Goal: Transaction & Acquisition: Purchase product/service

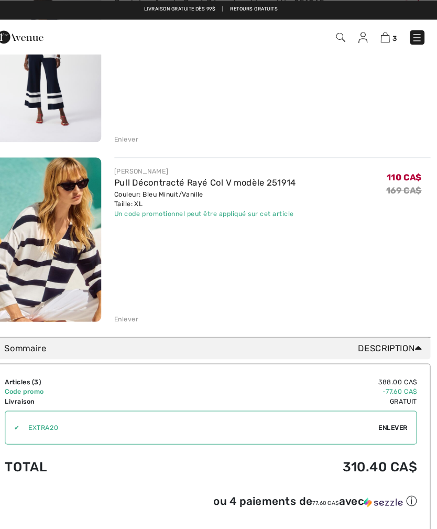
scroll to position [350, 0]
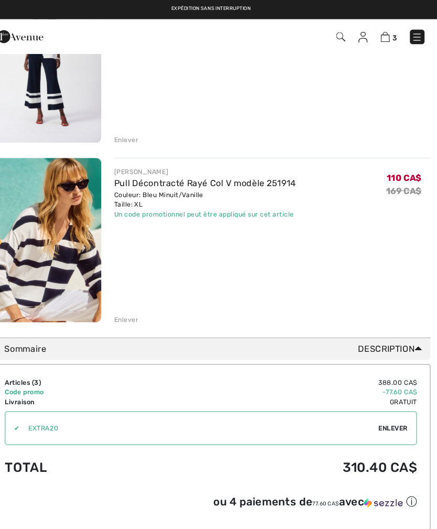
click at [125, 307] on div "Enlever" at bounding box center [137, 308] width 24 height 9
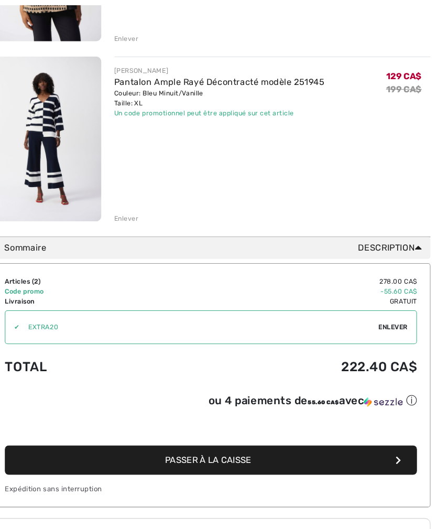
scroll to position [274, 0]
click at [350, 437] on button "Passer à la caisse" at bounding box center [218, 444] width 398 height 28
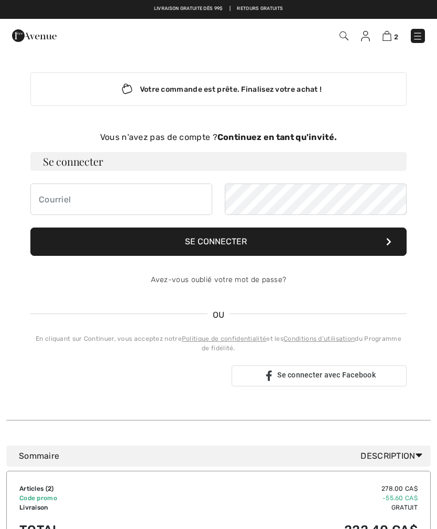
click at [300, 138] on strong "Continuez en tant qu'invité." at bounding box center [276, 137] width 119 height 10
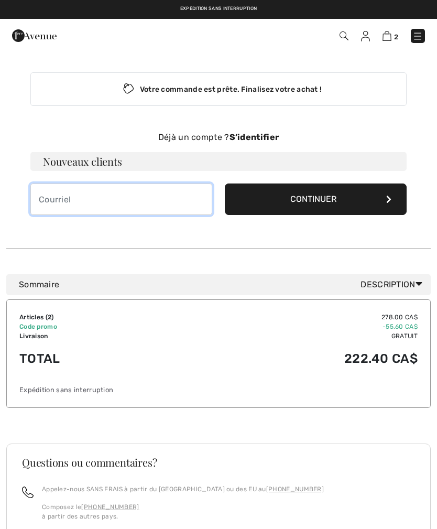
click at [141, 202] on input "email" at bounding box center [121, 198] width 182 height 31
type input "[PERSON_NAME][EMAIL_ADDRESS][DOMAIN_NAME]"
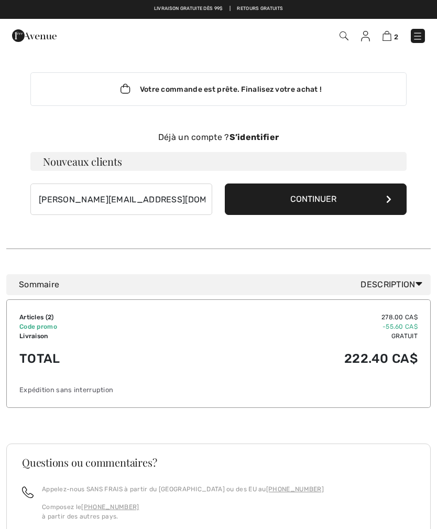
click at [348, 198] on button "Continuer" at bounding box center [316, 198] width 182 height 31
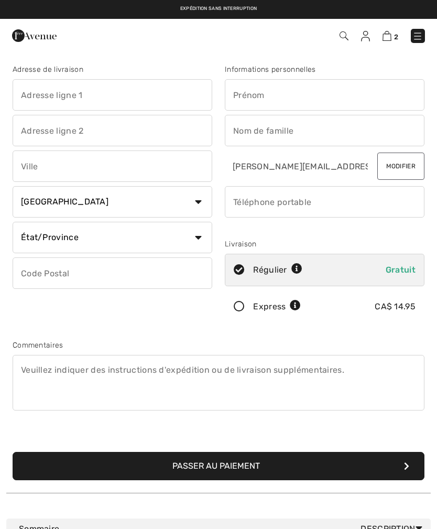
click at [149, 92] on input "text" at bounding box center [113, 94] width 200 height 31
type input "4"
type input "1104 rue Arthur Lismer"
click at [341, 92] on input "text" at bounding box center [325, 94] width 200 height 31
type input "Gilda"
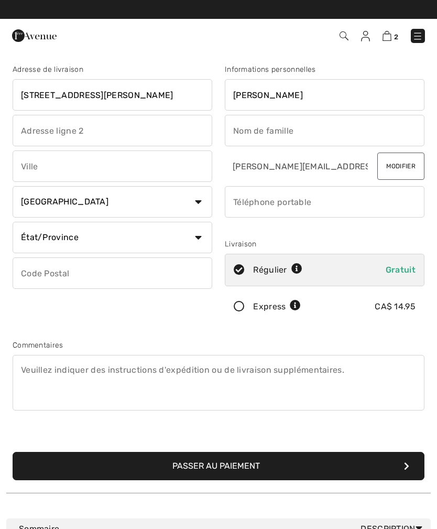
click at [313, 135] on input "text" at bounding box center [325, 130] width 200 height 31
type input "Soulakian"
click at [133, 173] on input "text" at bounding box center [113, 165] width 200 height 31
type input "Montreal"
click at [194, 238] on select "État/Province Alberta Colombie-Britannique Ile-du-Prince-Edward Manitoba Nouvea…" at bounding box center [113, 237] width 200 height 31
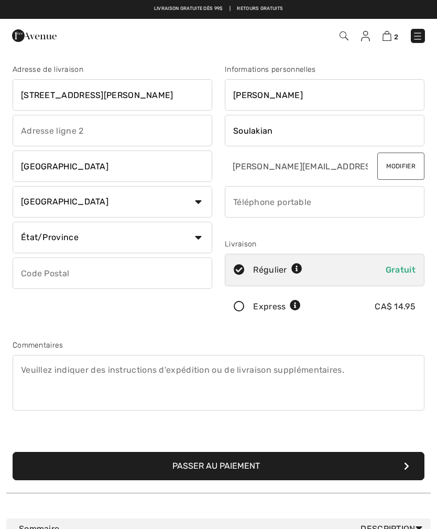
select select "QC"
click at [139, 279] on input "text" at bounding box center [113, 272] width 200 height 31
type input "H4N3E2"
click at [186, 306] on div "Adresse de livraison 1104 rue Arthur Lismer Montreal Pays Canada États-Unis Afg…" at bounding box center [112, 195] width 212 height 263
click at [291, 467] on button "Passer au paiement" at bounding box center [219, 466] width 412 height 28
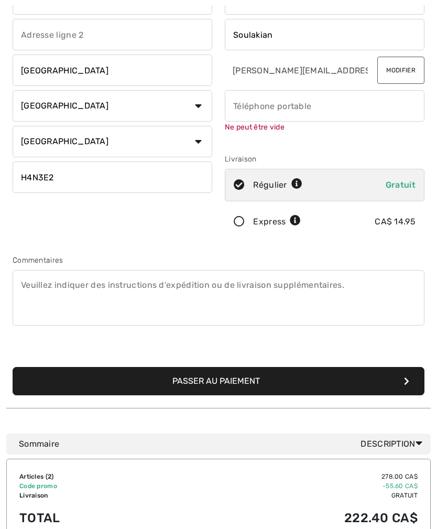
scroll to position [111, 0]
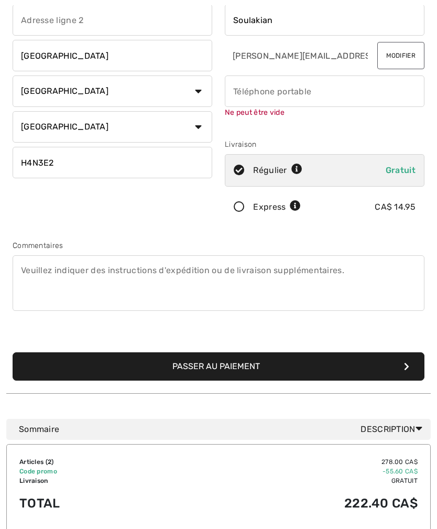
click at [333, 94] on input "phone" at bounding box center [325, 90] width 200 height 31
type input "5145734921"
click at [233, 243] on div "Commentaires" at bounding box center [218, 277] width 424 height 74
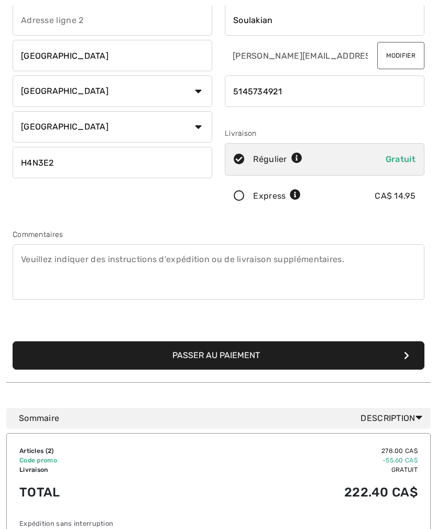
click at [278, 357] on button "Passer au paiement" at bounding box center [219, 355] width 412 height 28
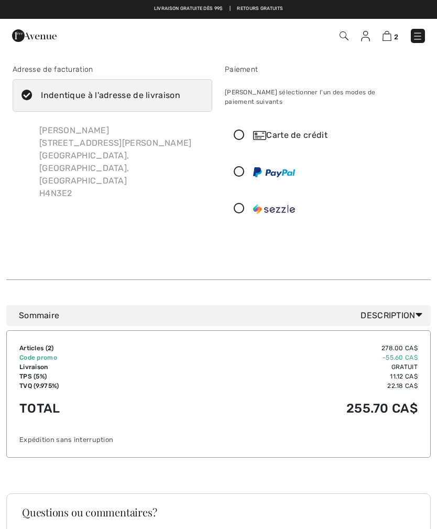
click at [317, 129] on div "Carte de crédit" at bounding box center [335, 135] width 164 height 13
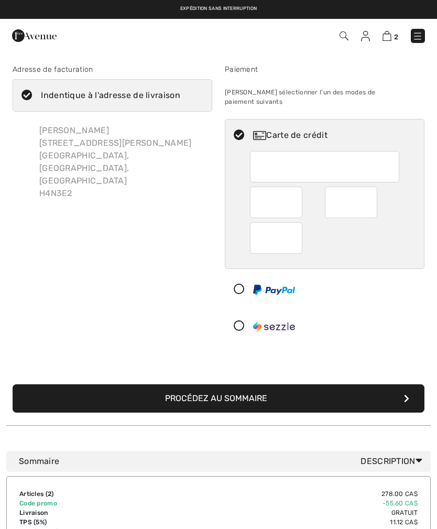
click at [160, 307] on div "Adresse de facturation Indentique à l'adresse de livraison [PERSON_NAME] [STREE…" at bounding box center [112, 205] width 212 height 282
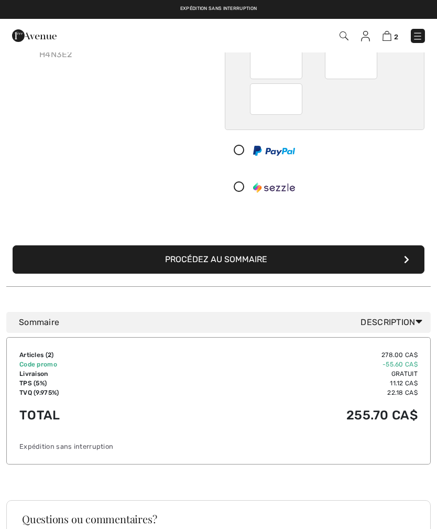
scroll to position [78, 0]
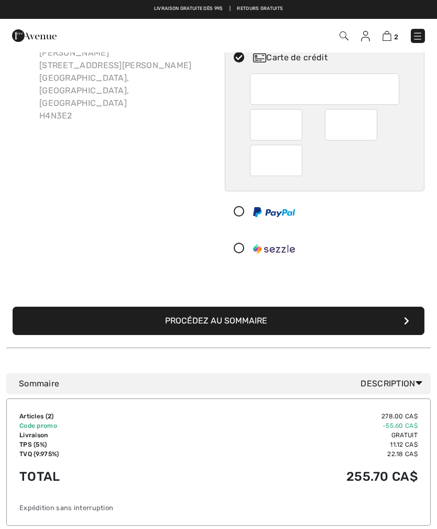
click at [282, 309] on button "Procédez au sommaire" at bounding box center [219, 321] width 412 height 28
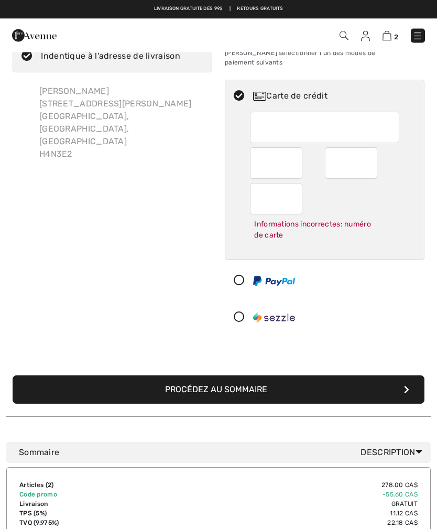
scroll to position [34, 0]
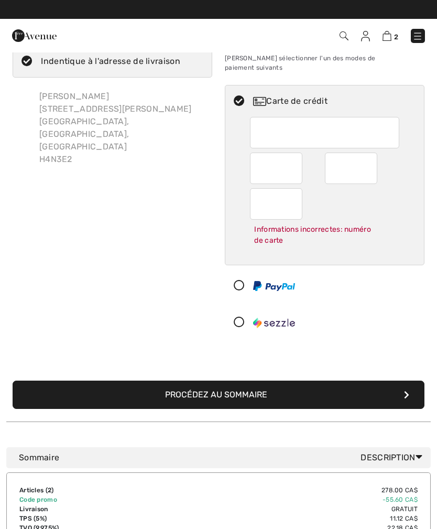
click at [147, 300] on div "Adresse de facturation Indentique à l'adresse de livraison [PERSON_NAME] [STREE…" at bounding box center [112, 186] width 212 height 313
click at [326, 380] on button "Procédez au sommaire" at bounding box center [219, 394] width 412 height 28
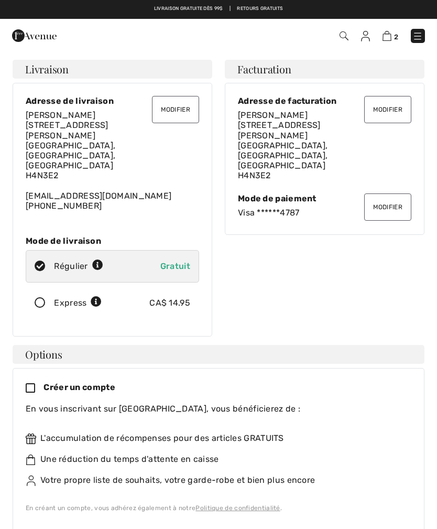
click at [30, 383] on icon at bounding box center [35, 388] width 18 height 11
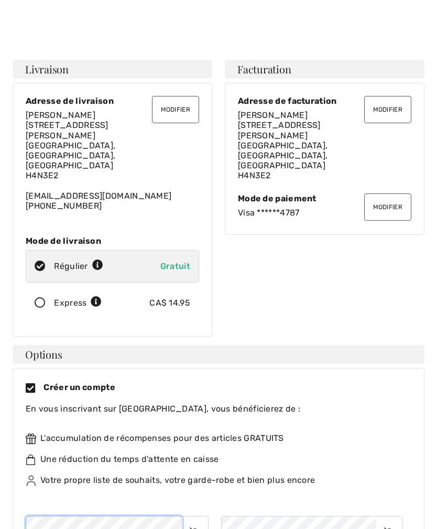
scroll to position [135, 0]
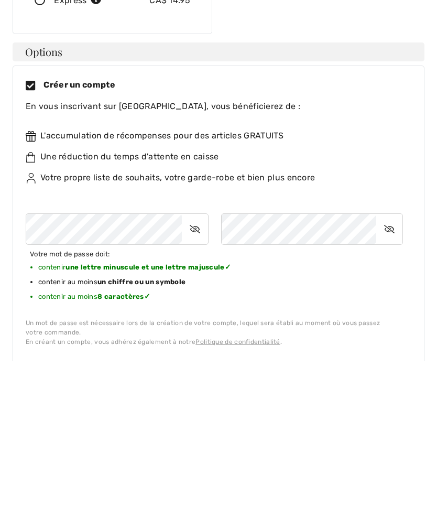
click at [411, 295] on div "Créer un compte En vous inscrivant sur 1ère Avenue, vous bénéficierez de : L'ac…" at bounding box center [219, 379] width 386 height 267
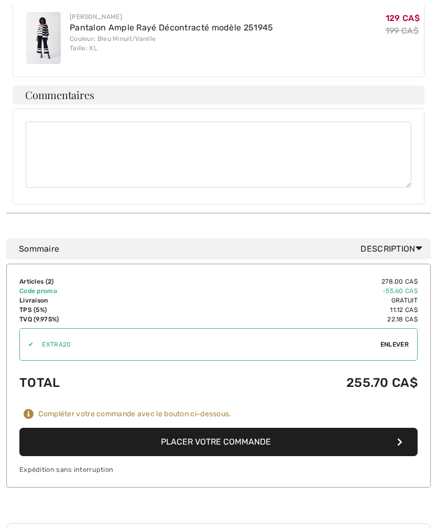
scroll to position [803, 0]
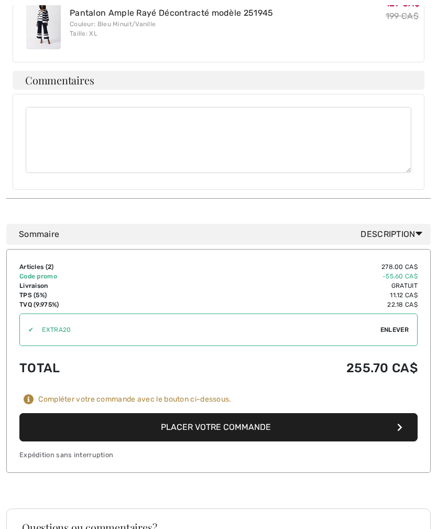
click at [261, 413] on button "Placer votre commande" at bounding box center [218, 427] width 398 height 28
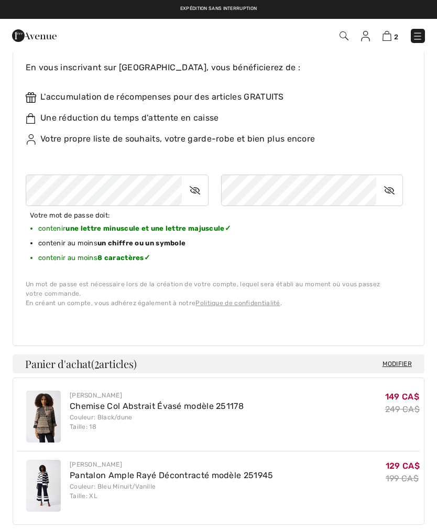
scroll to position [407, 0]
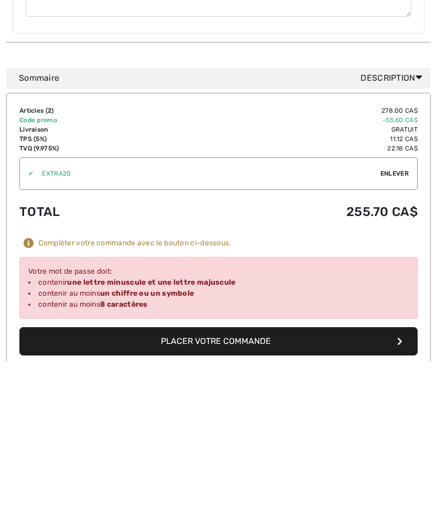
click at [308, 495] on button "Placer votre commande" at bounding box center [218, 509] width 398 height 28
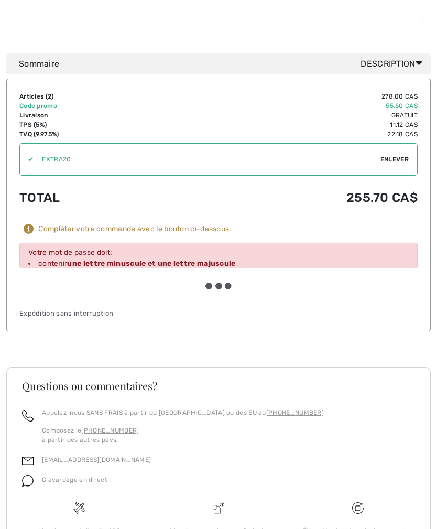
scroll to position [985, 0]
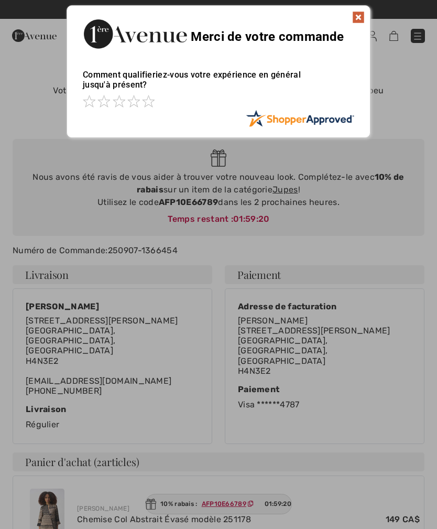
click at [358, 20] on img at bounding box center [358, 17] width 13 height 13
